Goal: Task Accomplishment & Management: Use online tool/utility

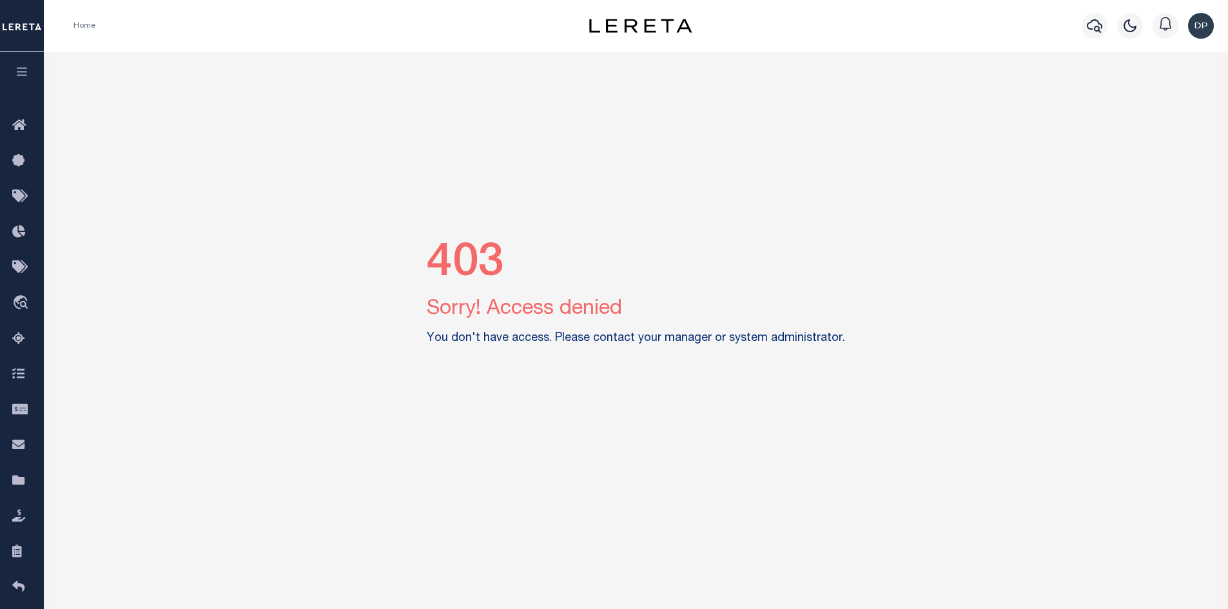
click at [1197, 30] on img "button" at bounding box center [1201, 26] width 26 height 26
click at [1149, 87] on span "Sign out" at bounding box center [1149, 91] width 37 height 9
click at [1199, 29] on img "button" at bounding box center [1201, 26] width 26 height 26
click at [1155, 91] on span "Sign out" at bounding box center [1149, 91] width 37 height 9
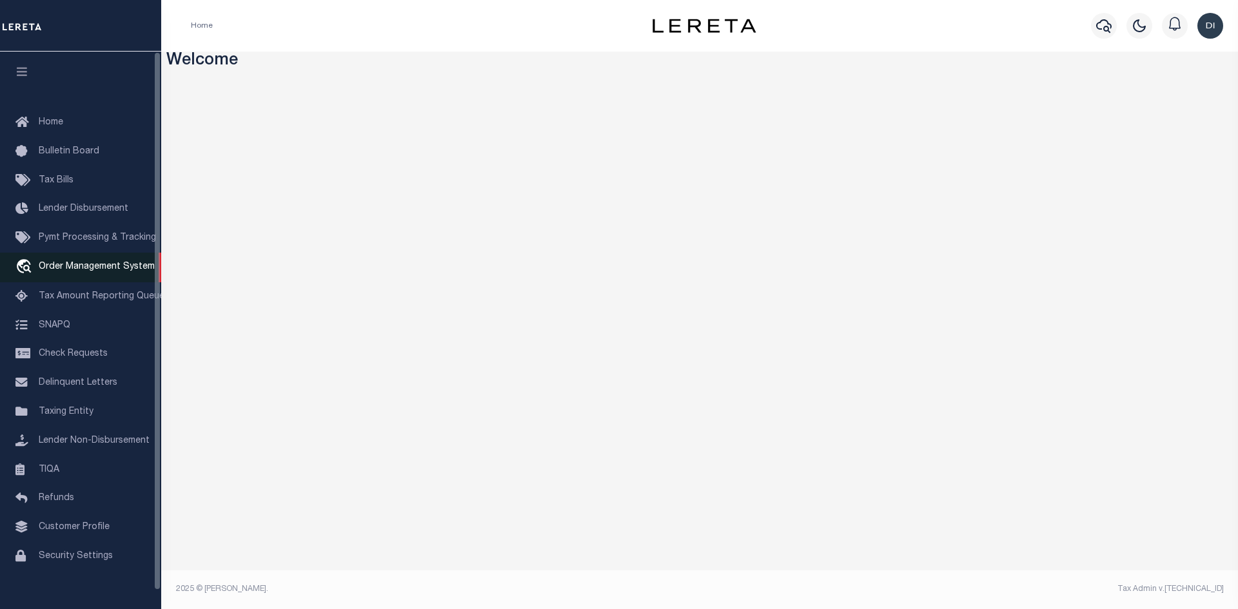
click at [121, 271] on span "Order Management System" at bounding box center [97, 266] width 116 height 9
